Goal: Task Accomplishment & Management: Use online tool/utility

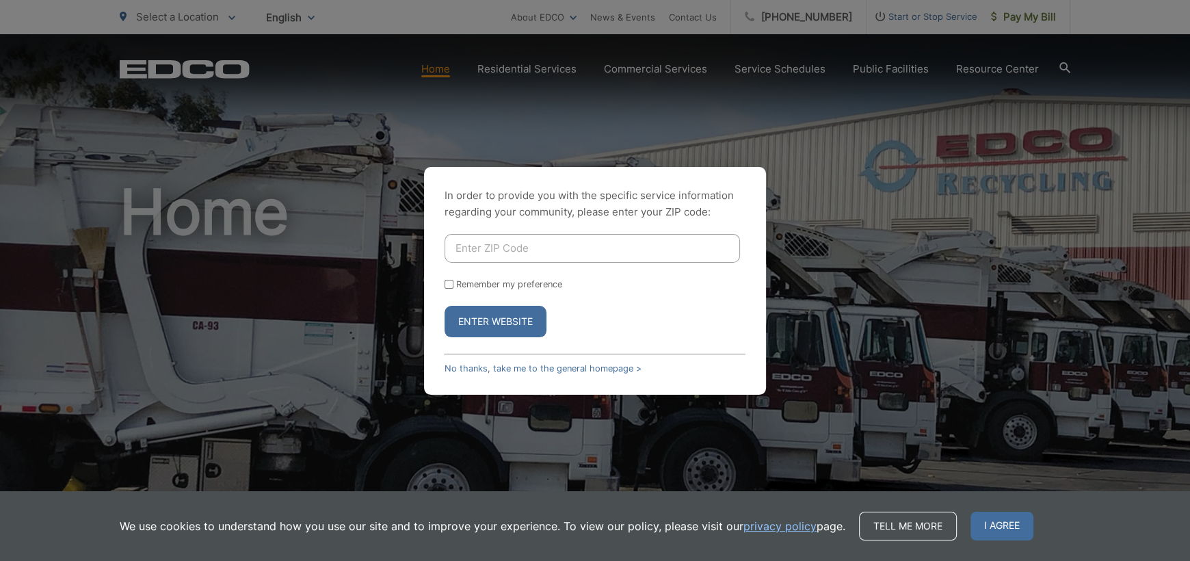
click at [1028, 19] on div "In order to provide you with the specific service information regarding your co…" at bounding box center [595, 280] width 1190 height 561
click at [512, 369] on link "No thanks, take me to the general homepage >" at bounding box center [543, 368] width 197 height 10
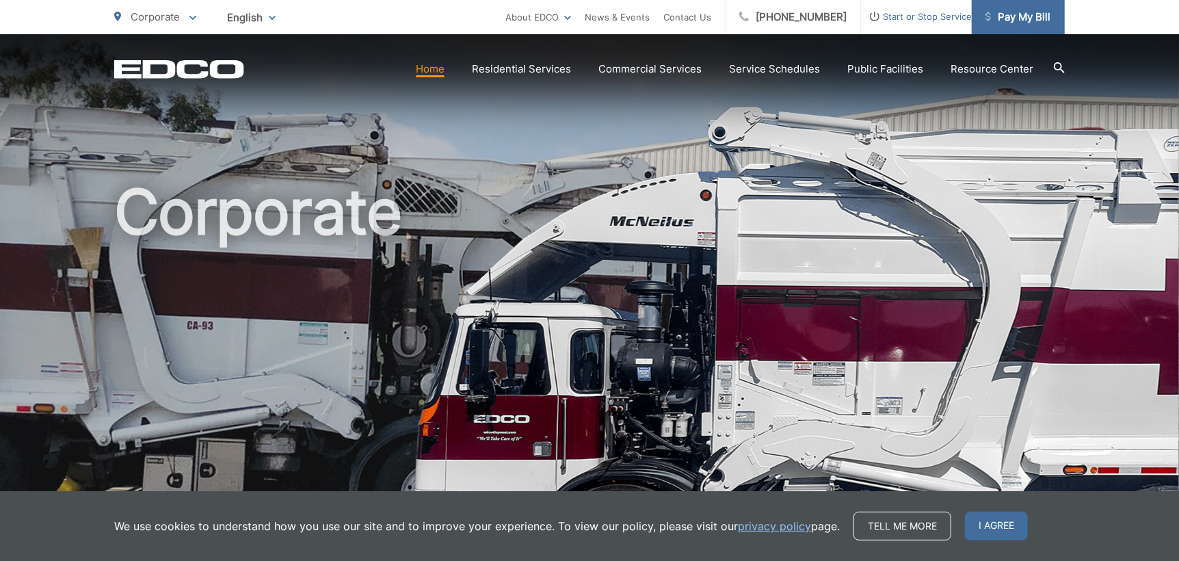
click at [1029, 15] on span "Pay My Bill" at bounding box center [1018, 17] width 65 height 16
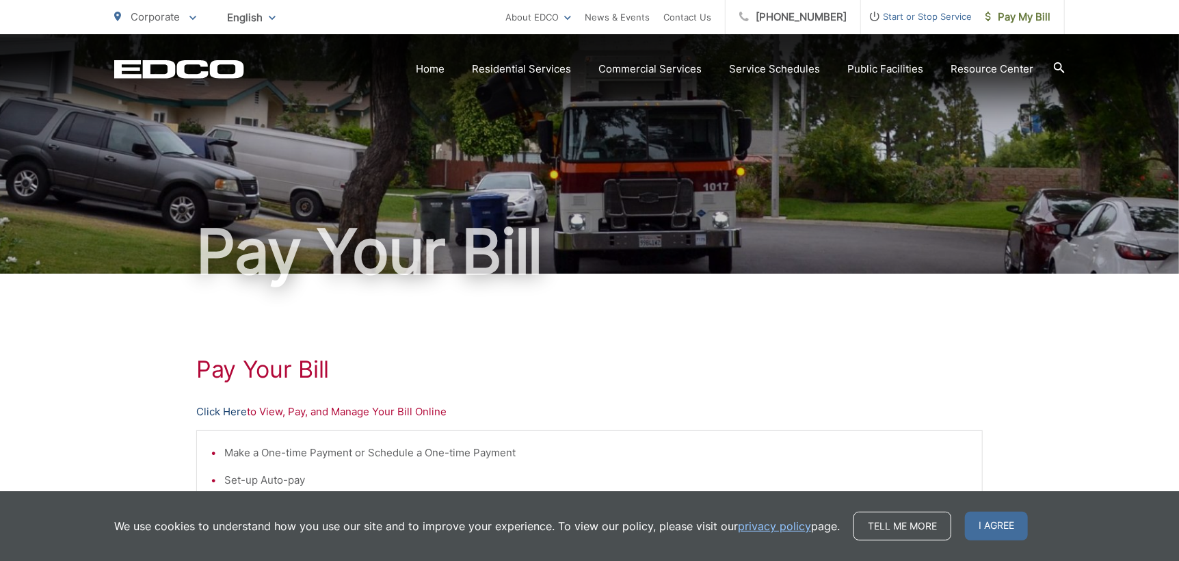
click at [235, 413] on link "Click Here" at bounding box center [221, 412] width 51 height 16
